Goal: Information Seeking & Learning: Understand process/instructions

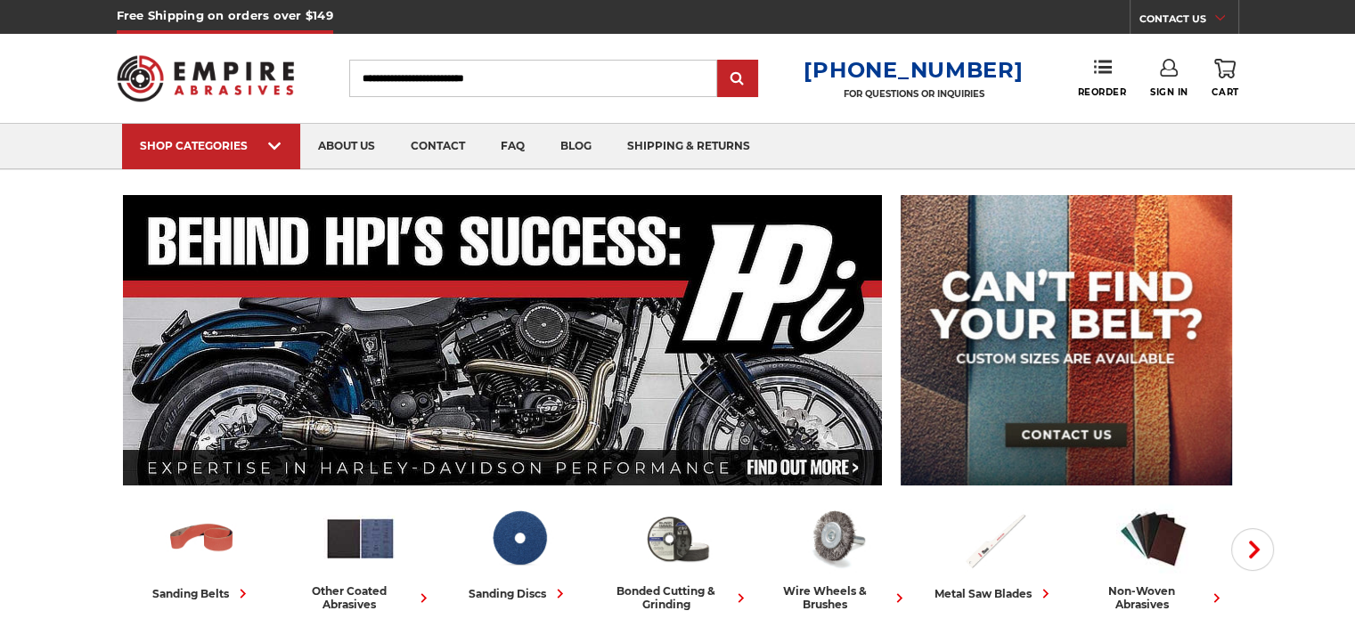
type input "**********"
click at [1161, 70] on use at bounding box center [1169, 68] width 18 height 18
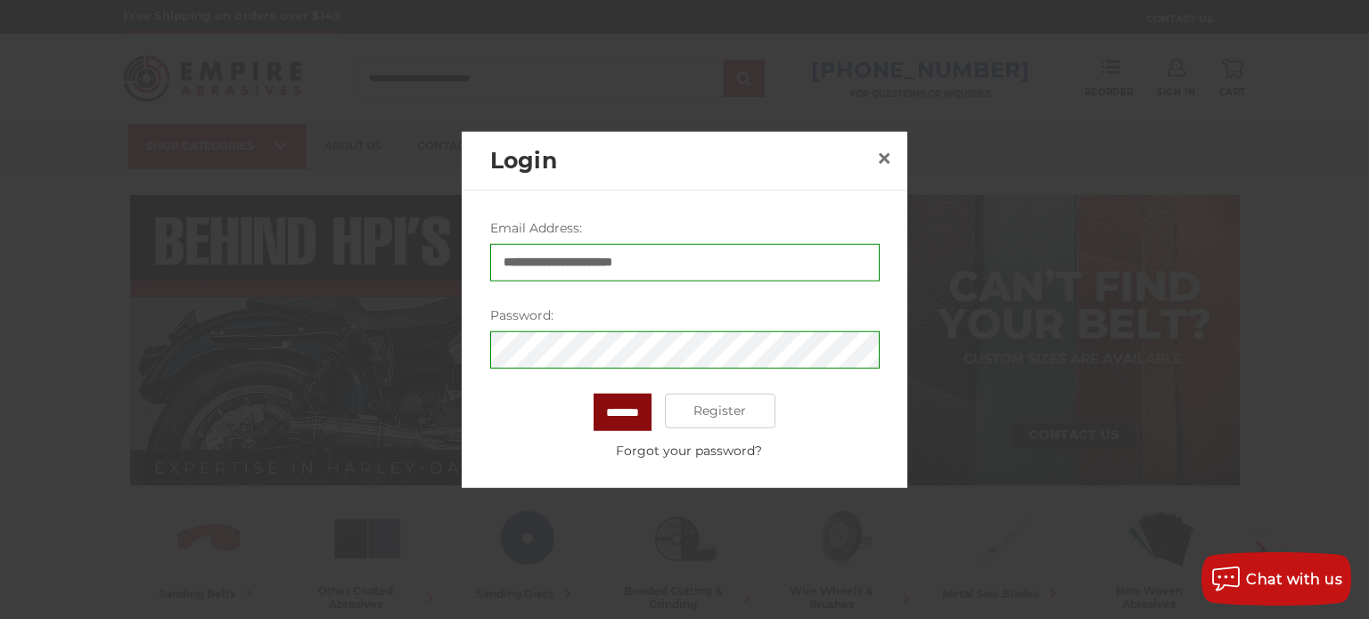
click at [617, 410] on input "*******" at bounding box center [622, 411] width 58 height 37
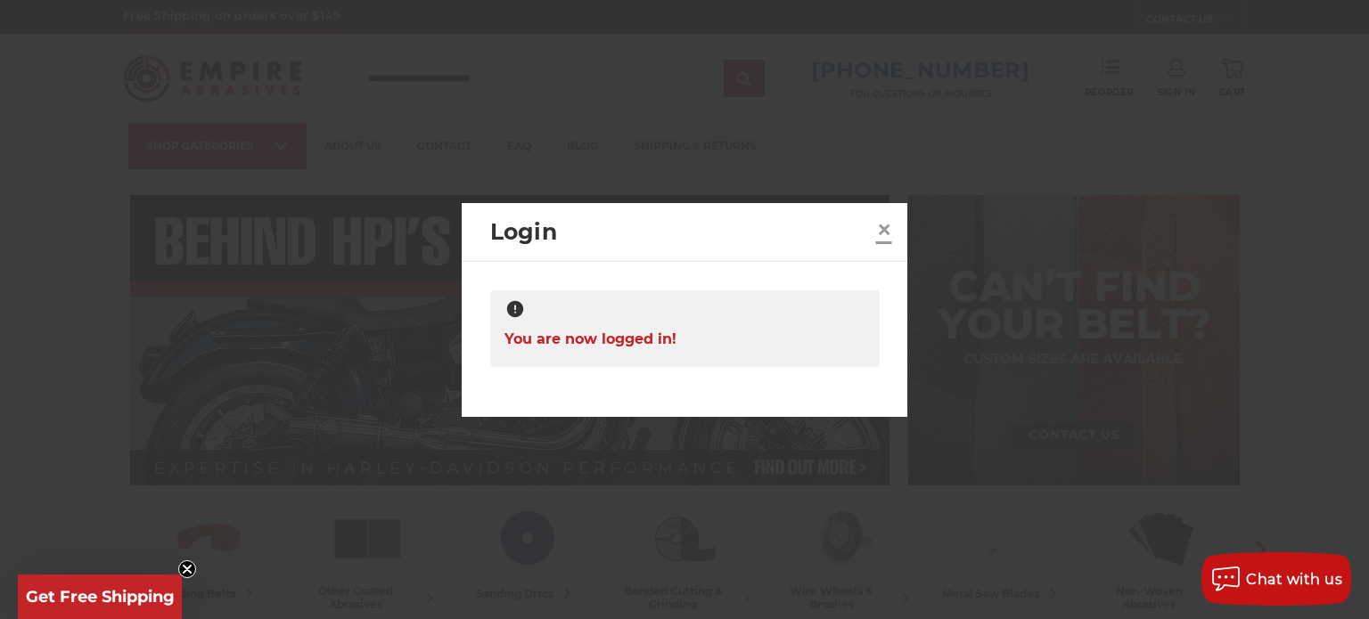
click at [880, 227] on span "×" at bounding box center [884, 229] width 16 height 35
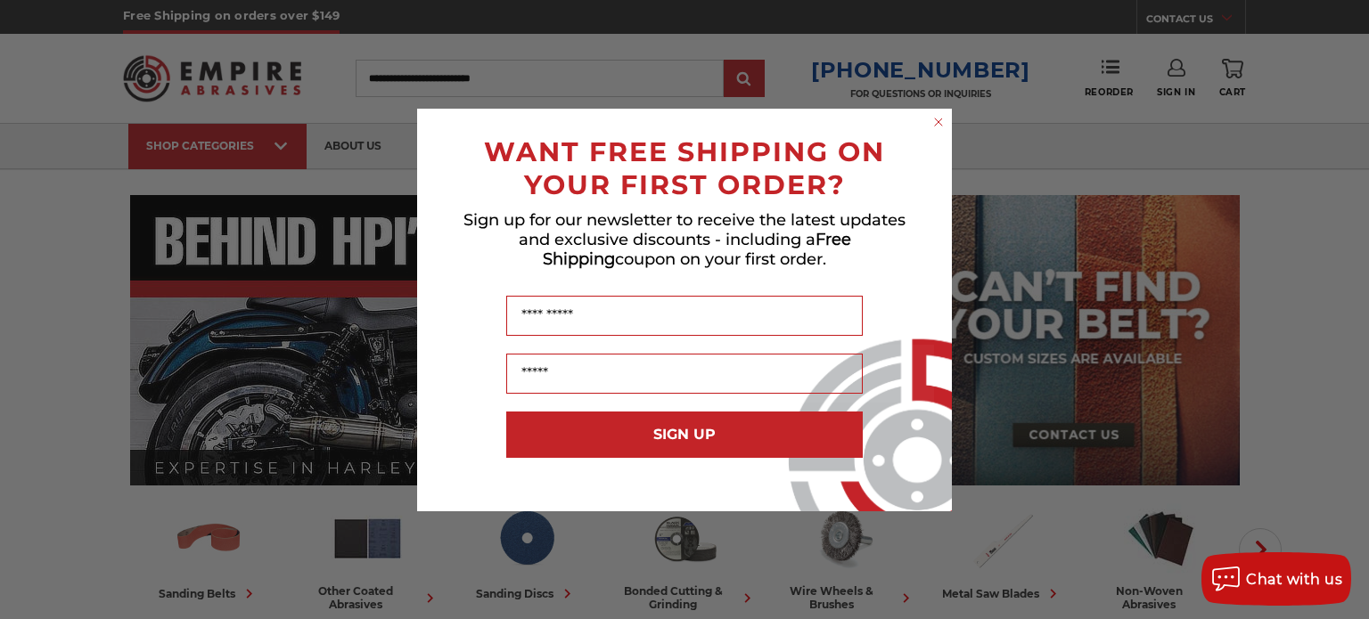
click at [936, 117] on circle "Close dialog" at bounding box center [938, 121] width 17 height 17
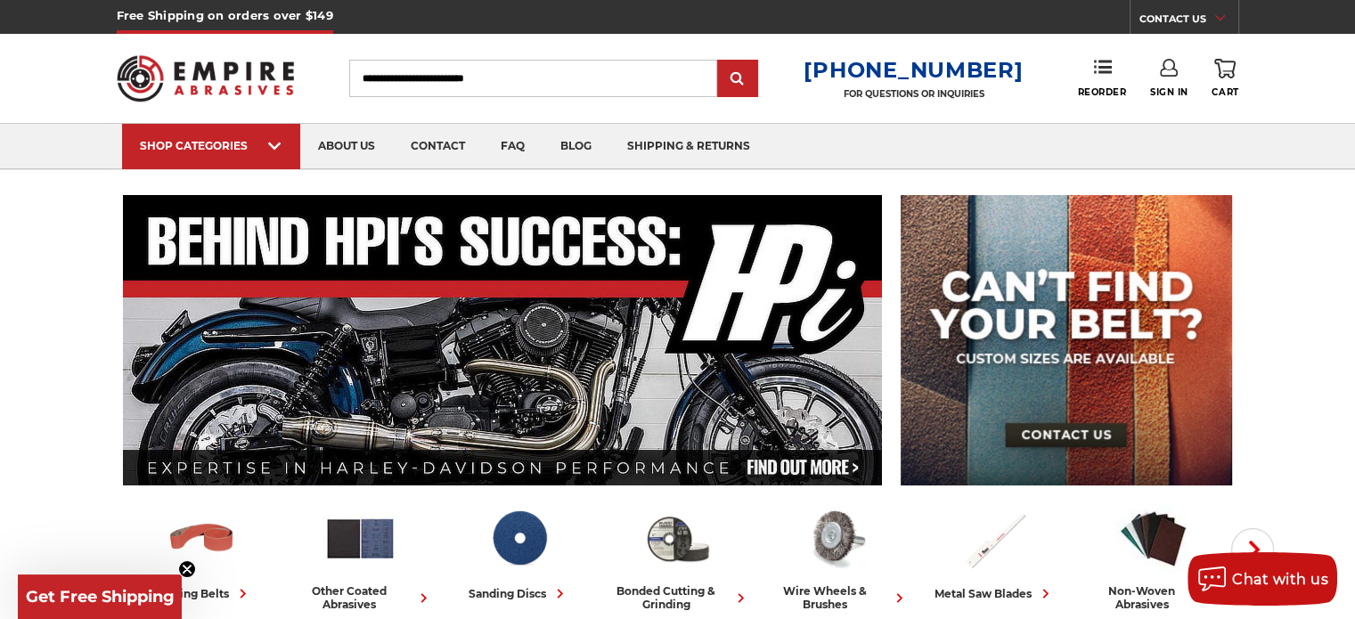
click at [1162, 75] on use at bounding box center [1169, 68] width 18 height 18
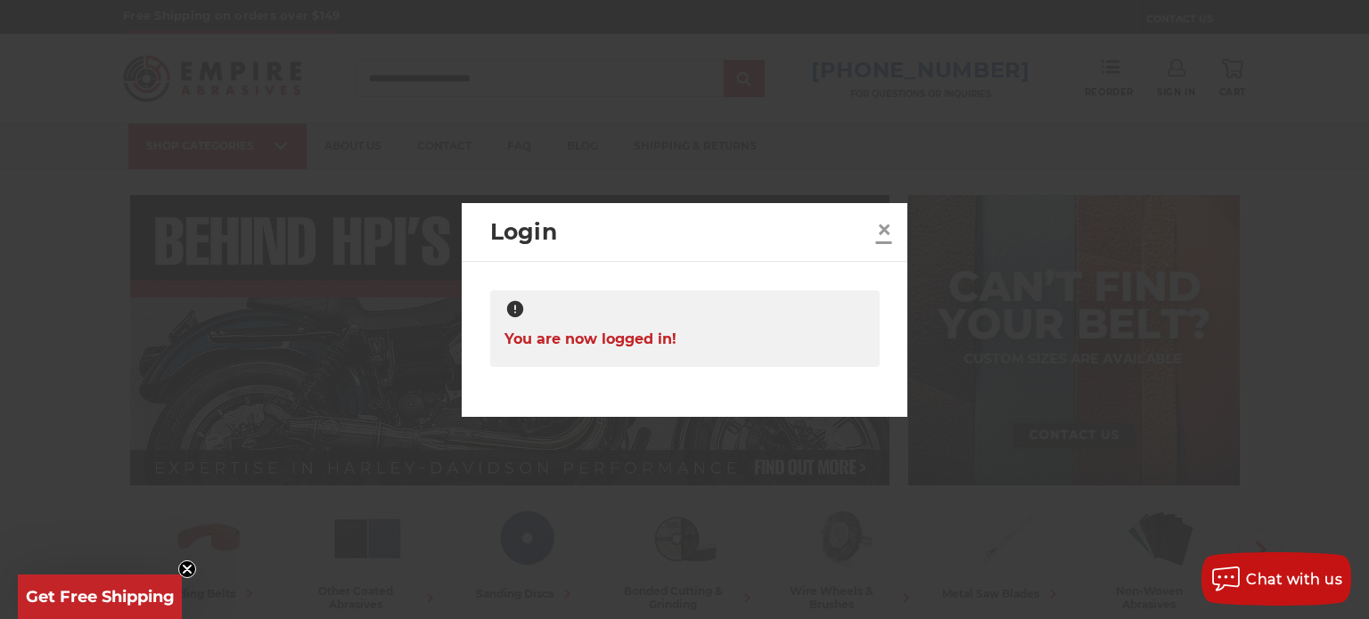
click at [879, 229] on span "×" at bounding box center [884, 229] width 16 height 35
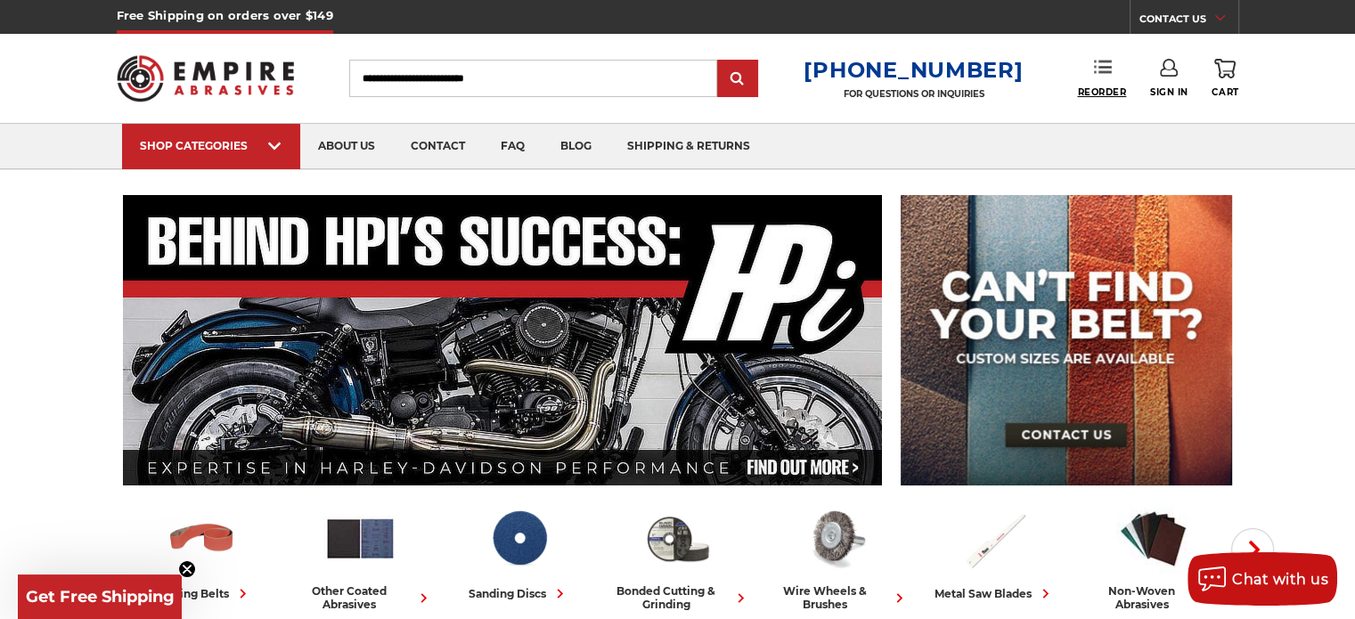
click at [1105, 86] on span "Reorder" at bounding box center [1101, 92] width 49 height 12
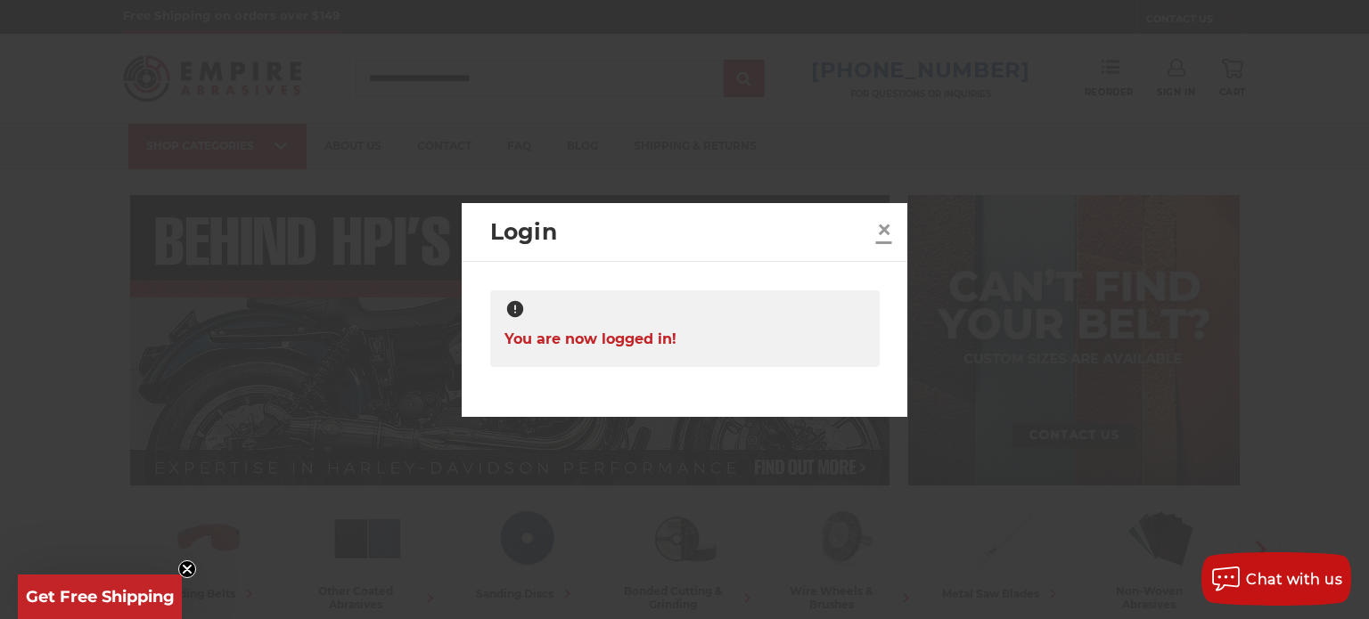
click at [886, 223] on span "×" at bounding box center [884, 229] width 16 height 35
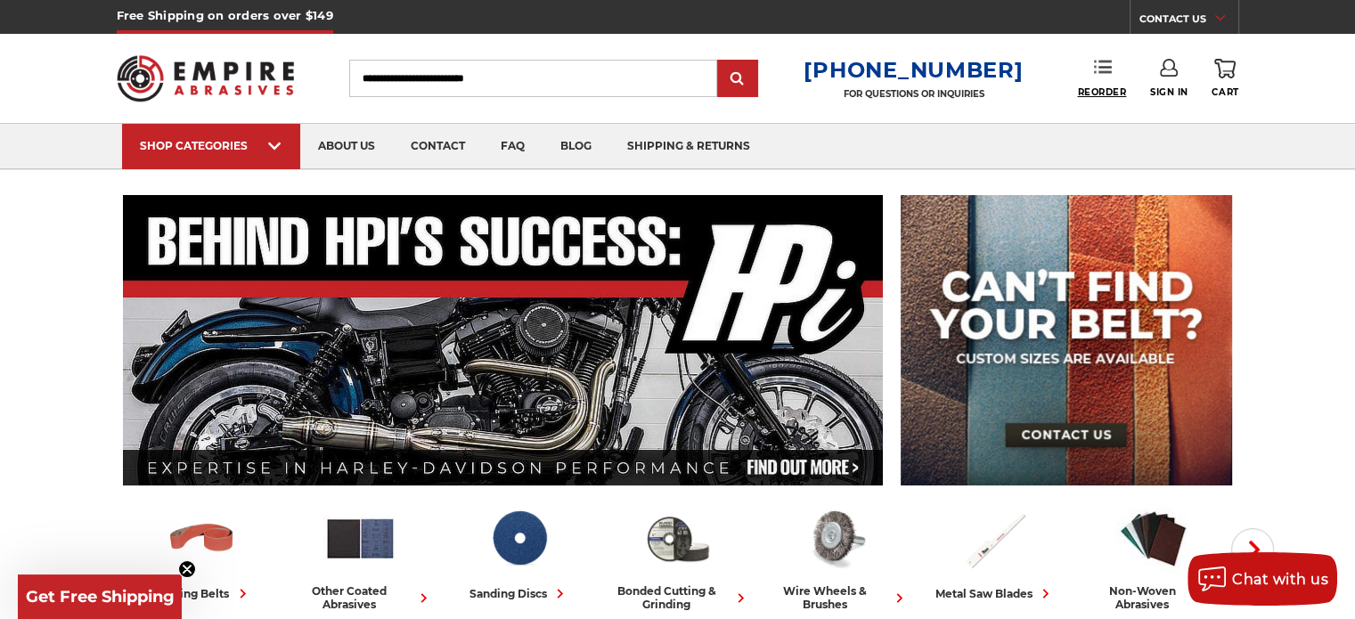
click at [1084, 88] on span "Reorder" at bounding box center [1101, 92] width 49 height 12
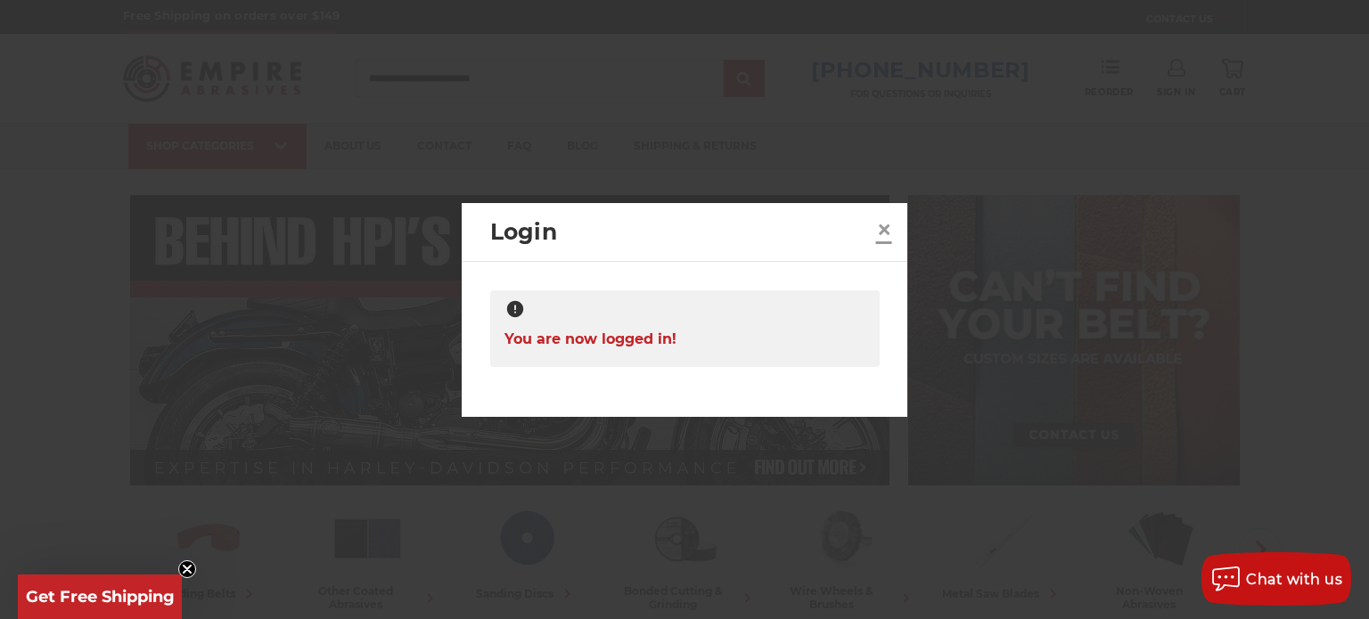
click at [878, 227] on span "×" at bounding box center [884, 229] width 16 height 35
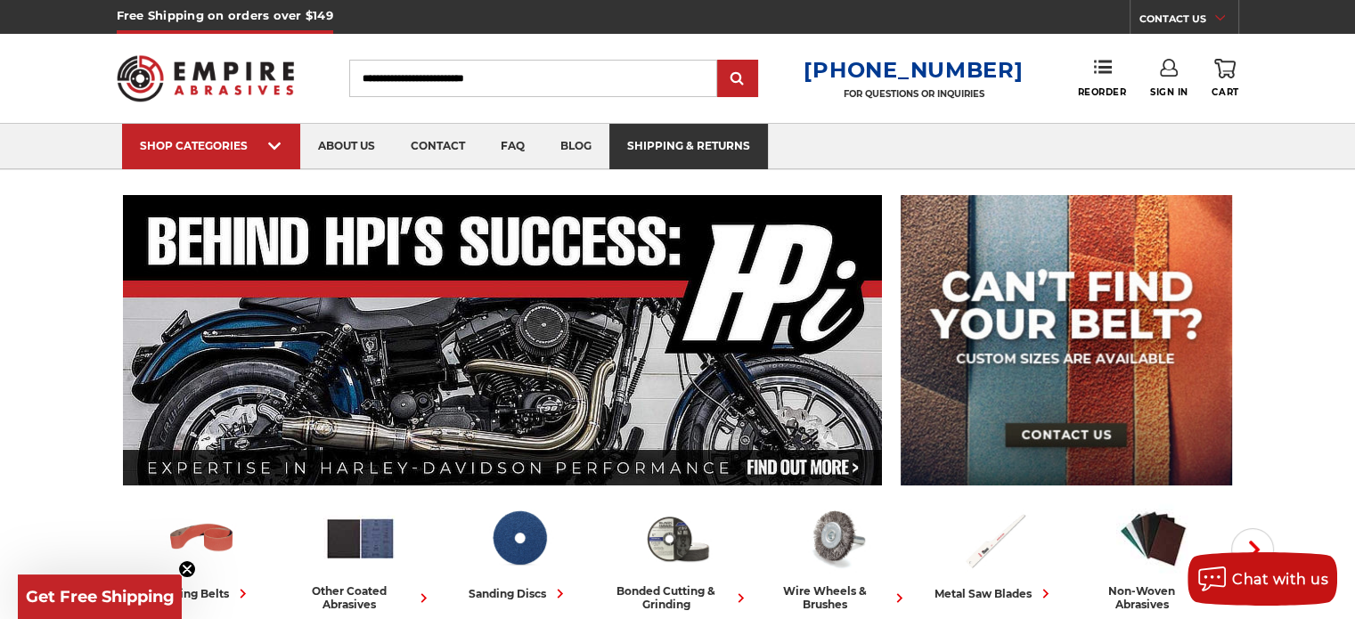
click at [663, 149] on link "shipping & returns" at bounding box center [688, 146] width 159 height 45
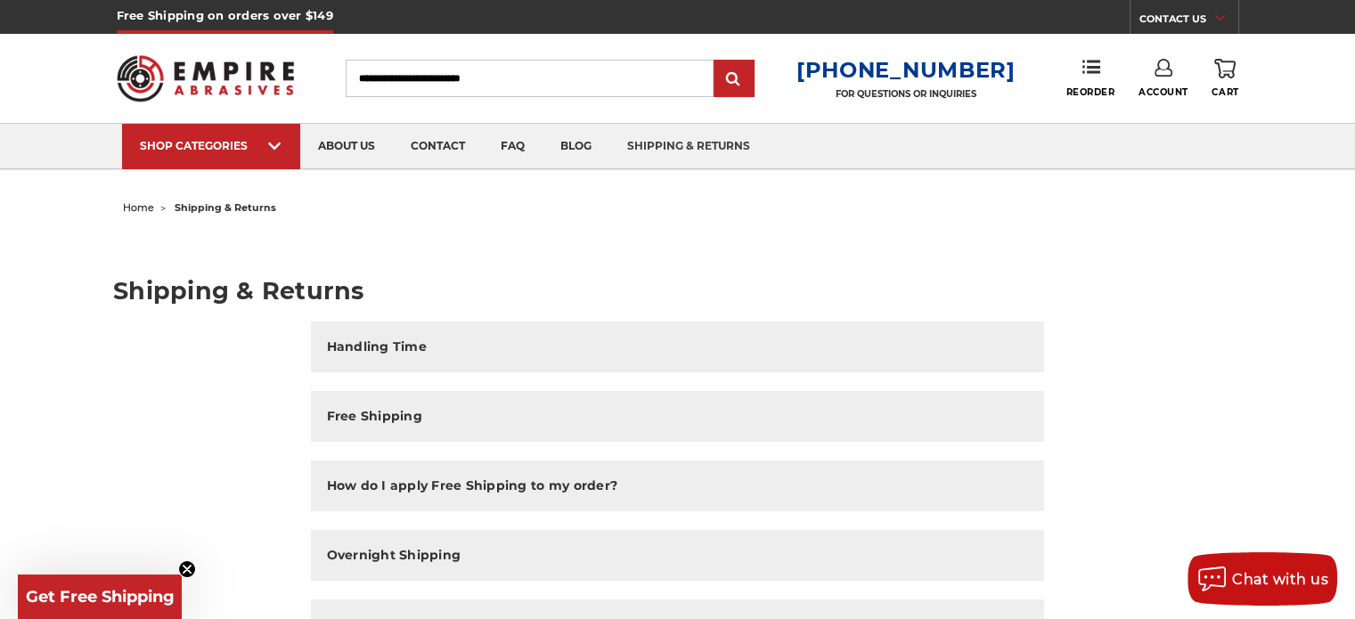
click at [1173, 78] on link "Account" at bounding box center [1164, 78] width 50 height 39
click at [1164, 125] on link "Account" at bounding box center [1163, 116] width 127 height 34
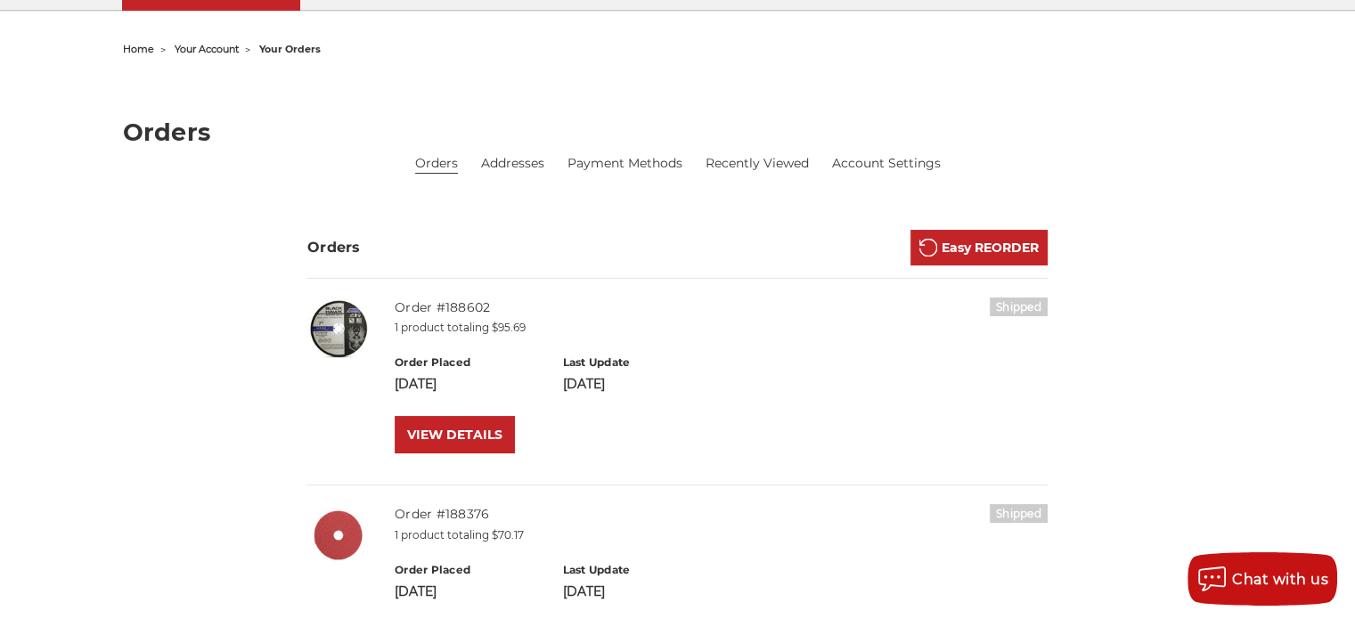
scroll to position [178, 0]
